Goal: Task Accomplishment & Management: Manage account settings

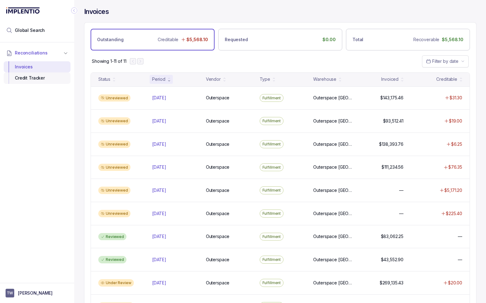
click at [35, 79] on div "Credit Tracker" at bounding box center [37, 77] width 57 height 11
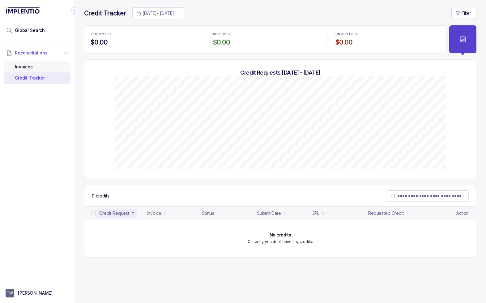
click at [23, 64] on div "Invoices" at bounding box center [37, 66] width 57 height 11
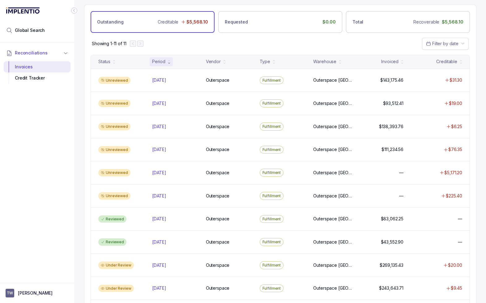
scroll to position [52, 0]
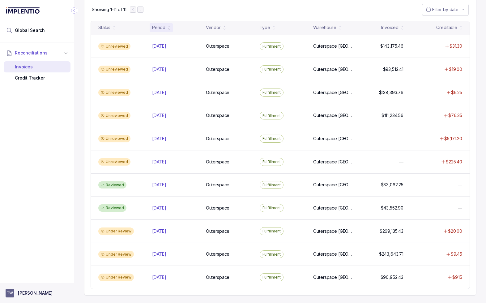
click at [23, 292] on p "[PERSON_NAME]" at bounding box center [35, 293] width 35 height 6
click at [24, 277] on p "Logout" at bounding box center [40, 280] width 51 height 6
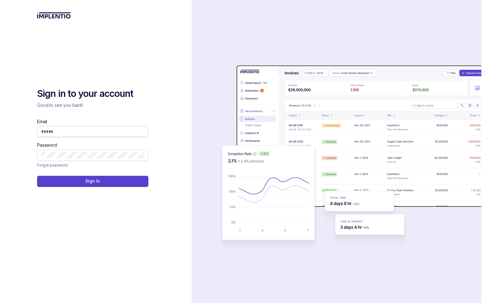
click at [51, 133] on input "Email" at bounding box center [92, 131] width 103 height 6
type input "**********"
